Goal: Task Accomplishment & Management: Complete application form

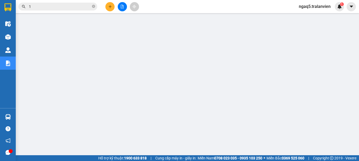
click at [110, 3] on button at bounding box center [109, 6] width 9 height 9
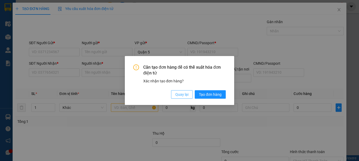
drag, startPoint x: 185, startPoint y: 96, endPoint x: 135, endPoint y: 87, distance: 51.2
click at [184, 95] on span "Quay lại" at bounding box center [181, 95] width 13 height 6
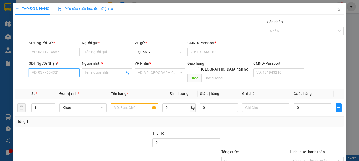
click at [50, 73] on input "SĐT Người Nhận *" at bounding box center [54, 72] width 51 height 8
type input "0357808728"
click at [66, 85] on div "0357808728 - THIỆN" at bounding box center [54, 83] width 44 height 6
type input "THIỆN"
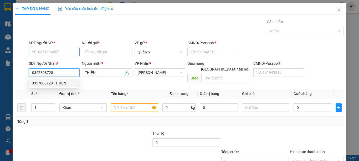
type input "0357808728"
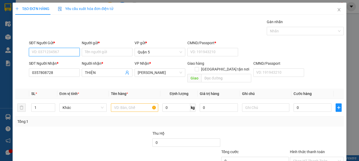
click at [47, 51] on input "SĐT Người Gửi *" at bounding box center [54, 52] width 51 height 8
type input "0908381363"
click at [60, 50] on input "0908381363" at bounding box center [54, 52] width 51 height 8
click at [61, 60] on div "0908381363 - cty jaso" at bounding box center [54, 63] width 44 height 6
type input "cty jaso"
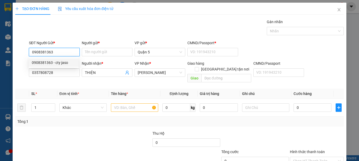
type input "092097008851"
type input "0908381363"
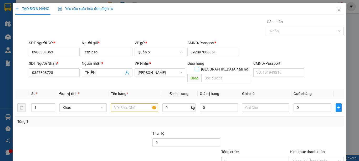
click at [199, 67] on input "[GEOGRAPHIC_DATA] tận nơi" at bounding box center [197, 69] width 4 height 4
checkbox input "true"
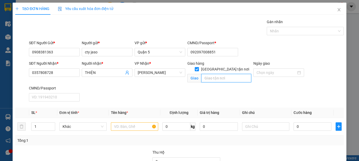
click at [212, 74] on input "text" at bounding box center [226, 78] width 50 height 8
type input "777_779 ĐƯỜNG 23/ 10"
click at [44, 127] on input "1" at bounding box center [43, 127] width 23 height 8
type input "2"
click at [127, 124] on input "text" at bounding box center [134, 126] width 47 height 8
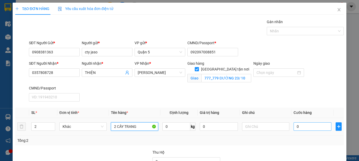
type input "2 CÂY TRANG"
click at [310, 128] on input "0" at bounding box center [313, 126] width 38 height 8
type input "1"
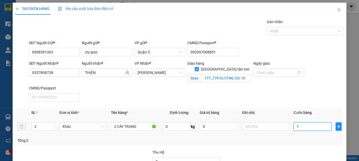
type input "18"
type input "180"
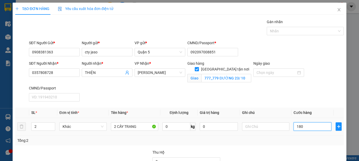
type input "180"
type input "180.000"
click at [285, 117] on th "Ghi chú" at bounding box center [266, 113] width 52 height 10
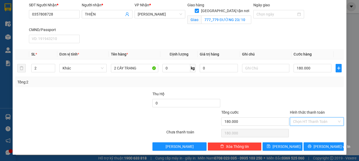
click at [300, 120] on input "Hình thức thanh toán" at bounding box center [315, 122] width 44 height 8
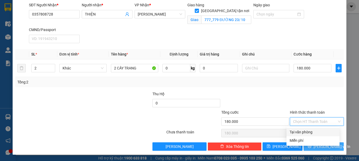
drag, startPoint x: 306, startPoint y: 131, endPoint x: 318, endPoint y: 143, distance: 17.1
click at [308, 132] on div "Tại văn phòng" at bounding box center [313, 132] width 47 height 6
type input "0"
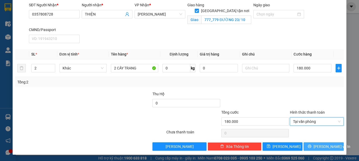
click at [323, 146] on span "[PERSON_NAME] và In" at bounding box center [332, 147] width 37 height 6
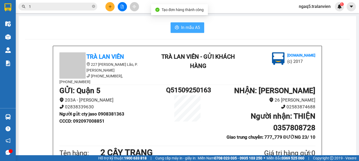
click at [185, 28] on span "In mẫu A5" at bounding box center [190, 27] width 19 height 7
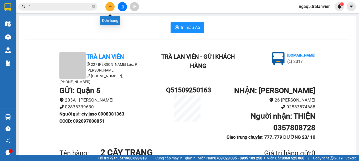
click at [108, 8] on button at bounding box center [109, 6] width 9 height 9
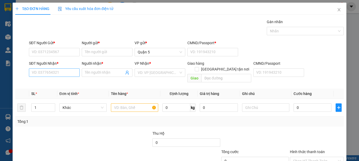
drag, startPoint x: 71, startPoint y: 78, endPoint x: 71, endPoint y: 73, distance: 4.5
click at [71, 76] on div "SĐT Người Nhận * VD: 0377654321" at bounding box center [54, 69] width 51 height 18
click at [71, 73] on input "SĐT Người Nhận *" at bounding box center [54, 72] width 51 height 8
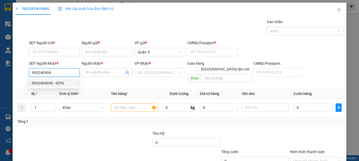
click at [60, 72] on input "093240904" at bounding box center [54, 72] width 51 height 8
click at [47, 86] on div "0932409045 - SƠN" at bounding box center [54, 83] width 50 height 8
type input "0932409045"
type input "SƠN"
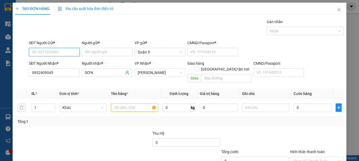
click at [60, 50] on input "SĐT Người Gửi *" at bounding box center [54, 52] width 51 height 8
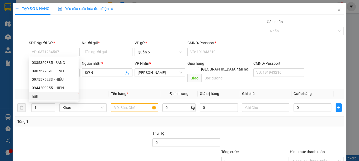
click at [70, 123] on div "Transit Pickup Surcharge Ids Transit Deliver Surcharge Ids Transit Deliver Surc…" at bounding box center [179, 104] width 329 height 171
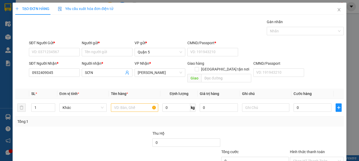
click at [59, 77] on div "SĐT Người Nhận * 0932409045" at bounding box center [54, 69] width 51 height 18
click at [64, 73] on input "0932409045" at bounding box center [54, 72] width 51 height 8
click at [65, 73] on input "0932409045" at bounding box center [54, 72] width 51 height 8
type input "0932643466"
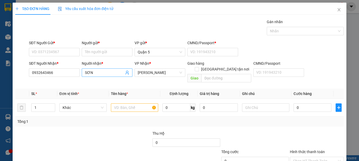
click at [118, 75] on input "SƠN" at bounding box center [104, 73] width 39 height 6
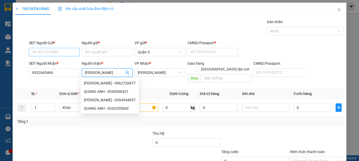
type input "[PERSON_NAME]"
click at [50, 55] on input "SĐT Người Gửi *" at bounding box center [54, 52] width 51 height 8
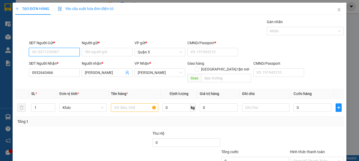
click at [62, 52] on input "SĐT Người Gửi *" at bounding box center [54, 52] width 51 height 8
type input "0966106280"
click at [50, 62] on div "0966106280 - CƯỜNG" at bounding box center [54, 63] width 44 height 6
type input "CƯỜNG"
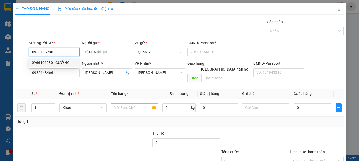
type input "1"
type input "0966106280"
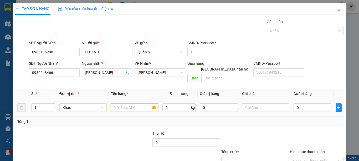
click at [115, 129] on div "Transit Pickup Surcharge Ids Transit Deliver Surcharge Ids Transit Deliver Surc…" at bounding box center [179, 104] width 329 height 171
type input "1T VÀNG50"
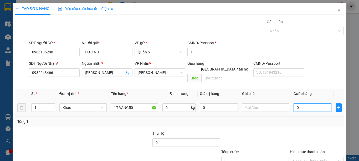
type input "5"
type input "50"
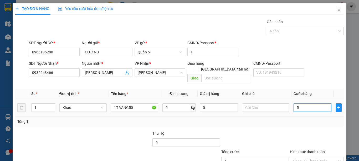
type input "50"
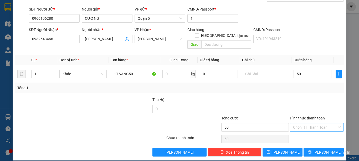
click at [318, 123] on input "Hình thức thanh toán" at bounding box center [315, 127] width 44 height 8
type input "50.000"
click at [303, 131] on div "Tại văn phòng" at bounding box center [313, 132] width 47 height 6
type input "0"
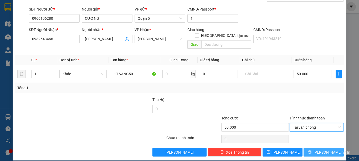
click at [318, 149] on span "[PERSON_NAME] và In" at bounding box center [332, 152] width 37 height 6
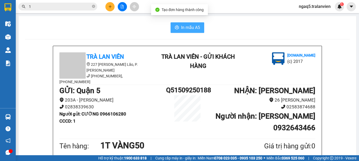
click at [189, 25] on span "In mẫu A5" at bounding box center [190, 27] width 19 height 7
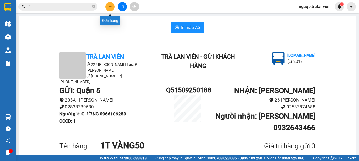
click at [110, 4] on button at bounding box center [109, 6] width 9 height 9
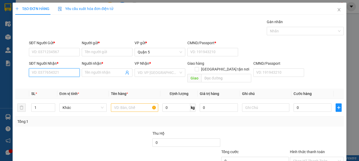
click at [61, 74] on input "SĐT Người Nhận *" at bounding box center [54, 72] width 51 height 8
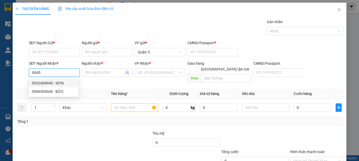
click at [49, 83] on div "0932409045 - SƠN" at bounding box center [54, 83] width 44 height 6
type input "0932409045"
type input "SƠN"
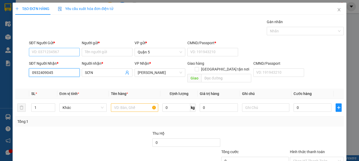
type input "0932409045"
click at [55, 51] on input "SĐT Người Gửi *" at bounding box center [54, 52] width 51 height 8
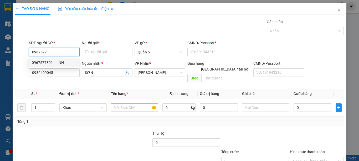
click at [46, 62] on div "0967577891 - LINH" at bounding box center [54, 63] width 44 height 6
type input "0967577891"
type input "LINH"
type input "1"
type input "0967577891"
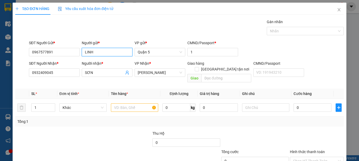
click at [101, 53] on input "LINH" at bounding box center [107, 52] width 51 height 8
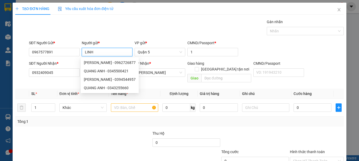
click at [101, 53] on input "LINH" at bounding box center [107, 52] width 51 height 8
click at [136, 107] on div at bounding box center [134, 107] width 47 height 11
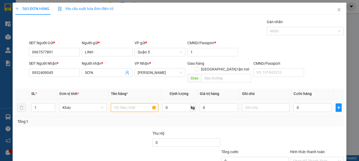
click at [137, 103] on input "text" at bounding box center [134, 107] width 47 height 8
type input "1 CUỘN TRÒN ĐỎ"
drag, startPoint x: 316, startPoint y: 109, endPoint x: 316, endPoint y: 103, distance: 6.1
click at [316, 108] on td "0" at bounding box center [313, 108] width 42 height 18
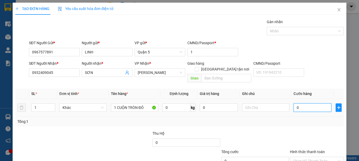
click at [316, 103] on input "0" at bounding box center [313, 107] width 38 height 8
type input "8"
type input "80"
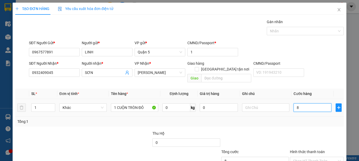
type input "80"
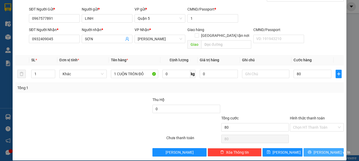
click at [309, 148] on button "[PERSON_NAME] và In" at bounding box center [324, 152] width 40 height 8
type input "80.000"
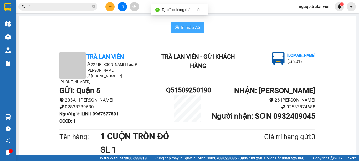
click at [177, 28] on icon "printer" at bounding box center [177, 28] width 4 height 4
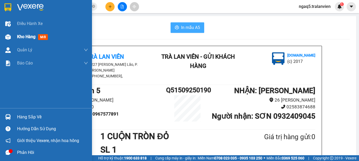
click at [12, 39] on div at bounding box center [7, 36] width 9 height 9
